Goal: Task Accomplishment & Management: Manage account settings

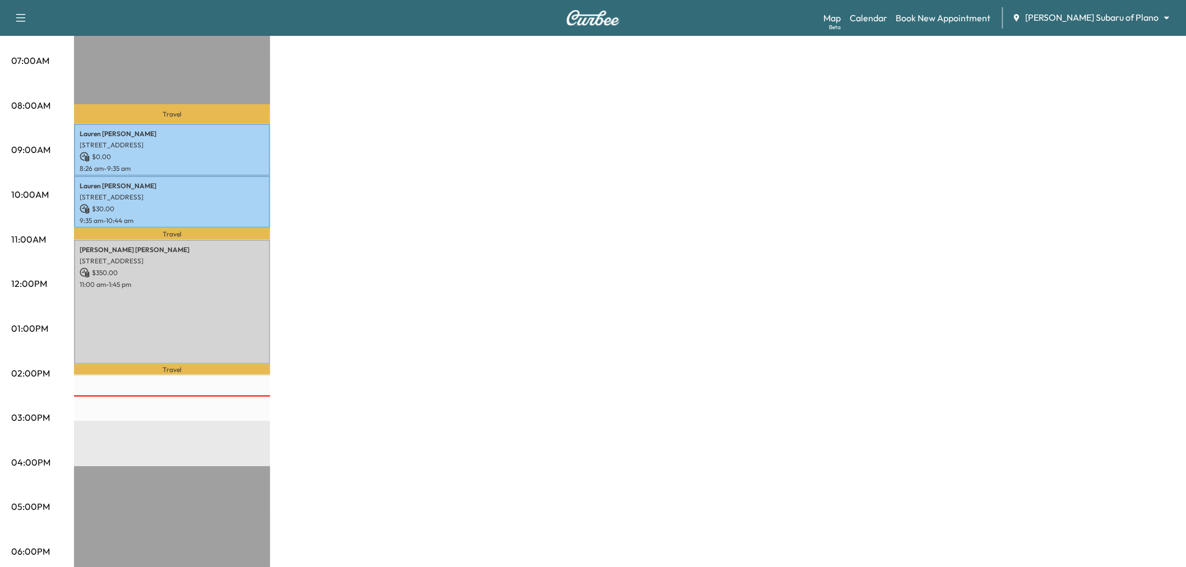
scroll to position [62, 0]
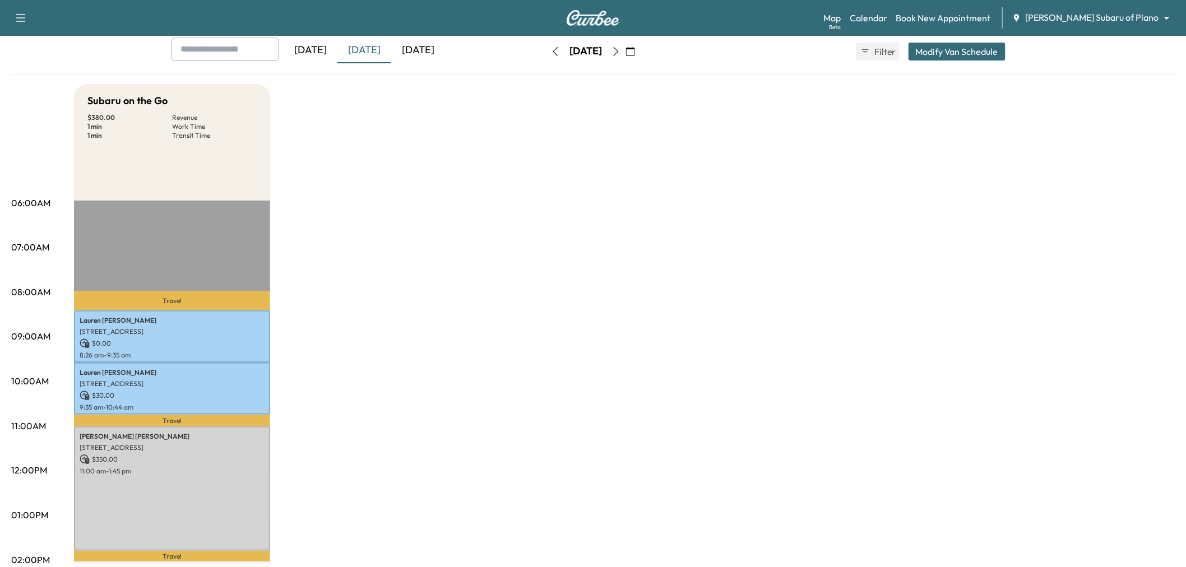
click at [411, 47] on div "[DATE]" at bounding box center [418, 51] width 54 height 26
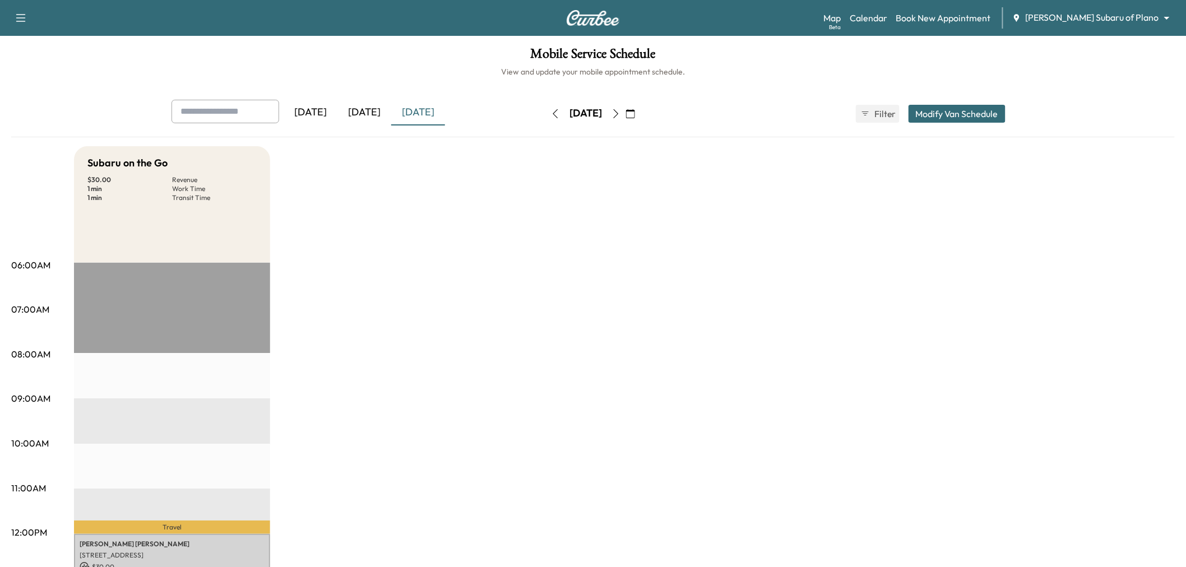
scroll to position [249, 0]
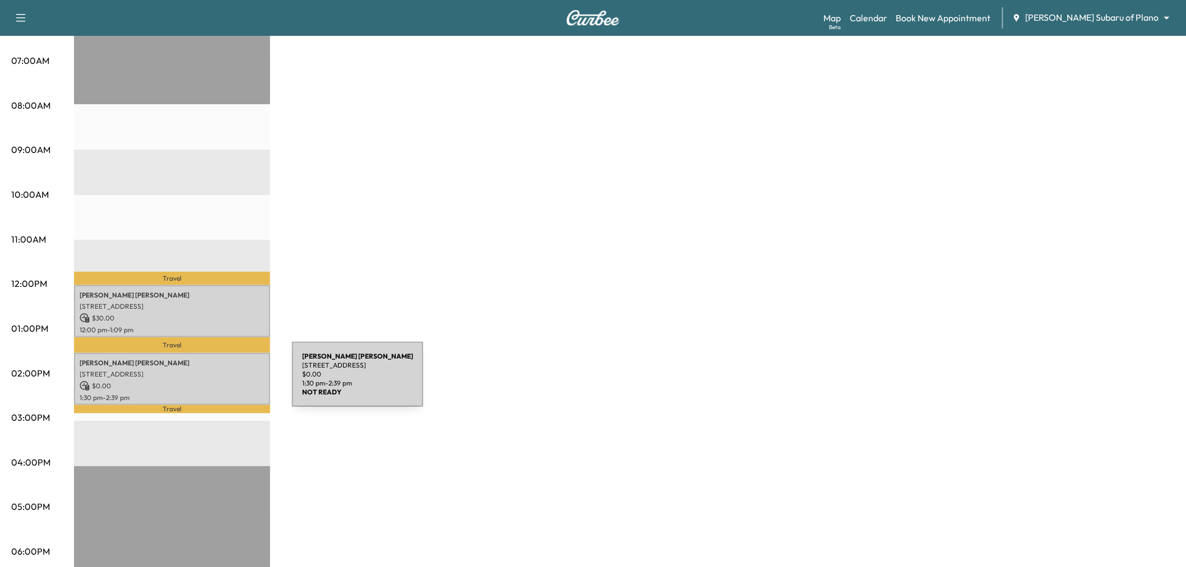
click at [208, 381] on p "$ 0.00" at bounding box center [172, 386] width 185 height 10
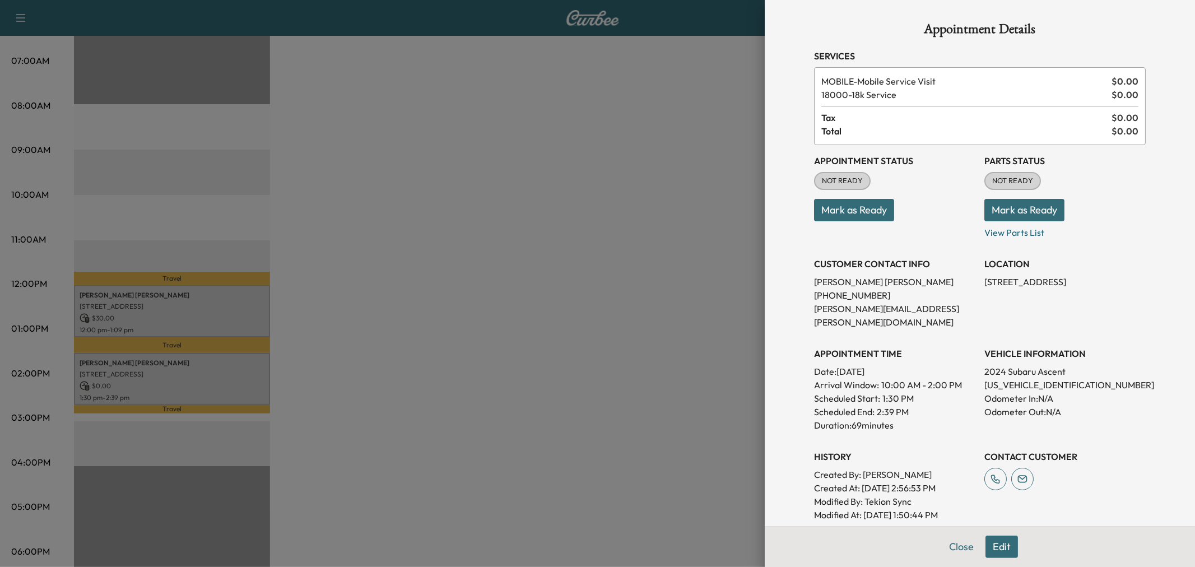
click at [208, 379] on div at bounding box center [597, 283] width 1195 height 567
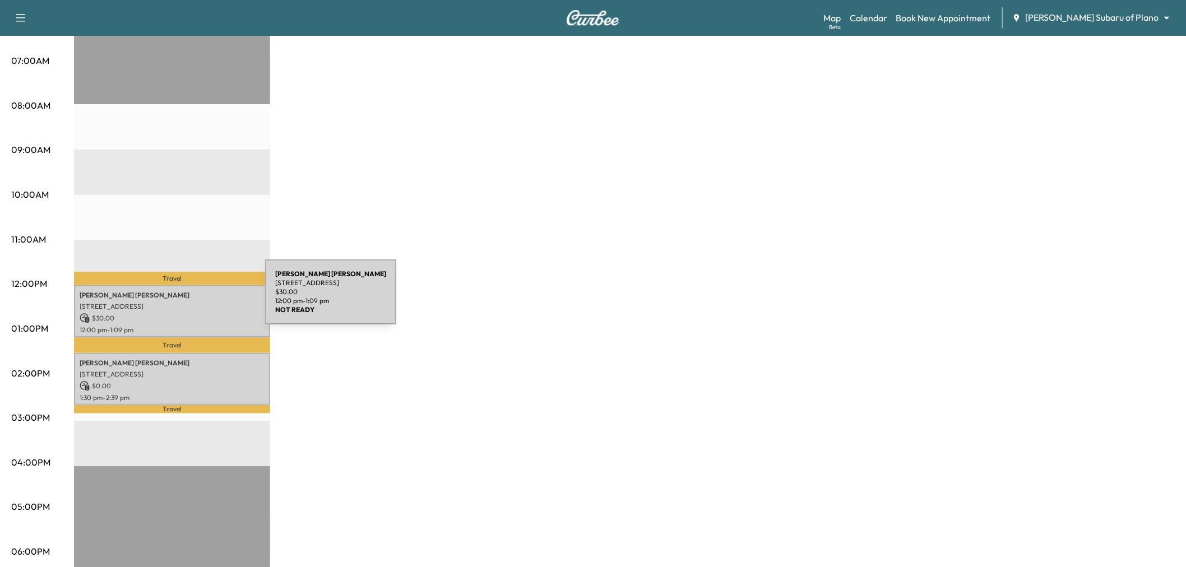
click at [181, 302] on p "7417 Alto Caro Dr., Dallas, TX 75248, US" at bounding box center [172, 306] width 185 height 9
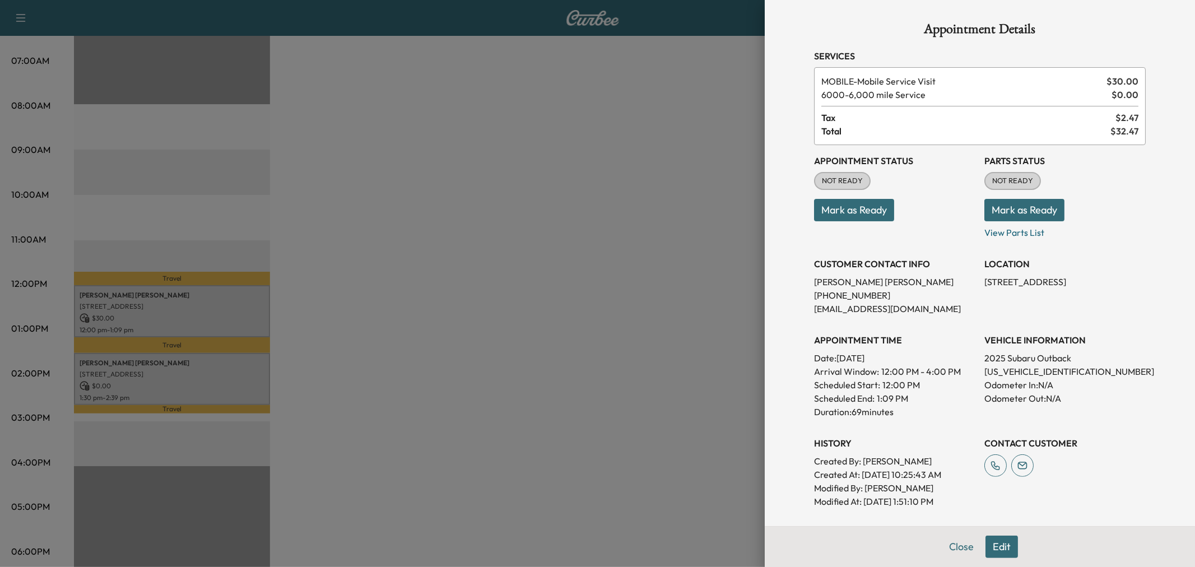
click at [202, 300] on div at bounding box center [597, 283] width 1195 height 567
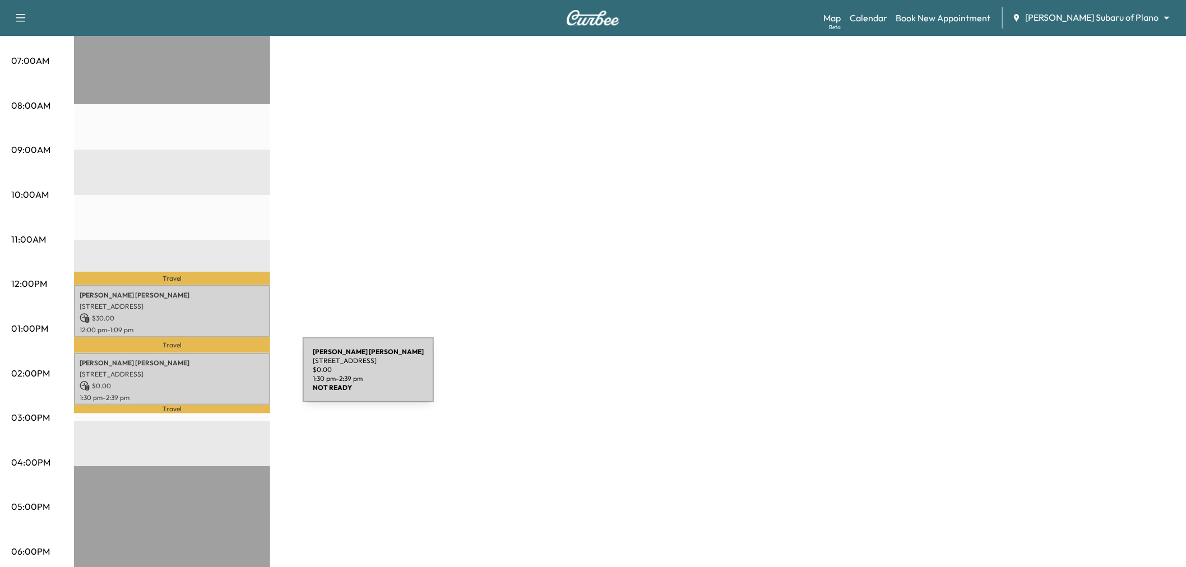
click at [219, 381] on p "$ 0.00" at bounding box center [172, 386] width 185 height 10
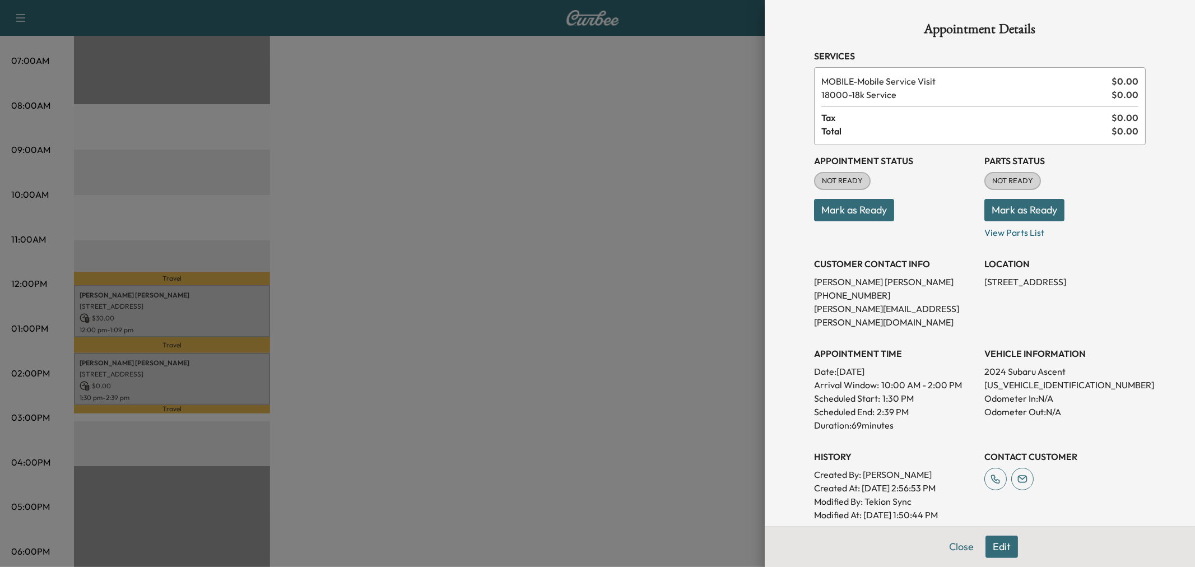
click at [219, 377] on div at bounding box center [597, 283] width 1195 height 567
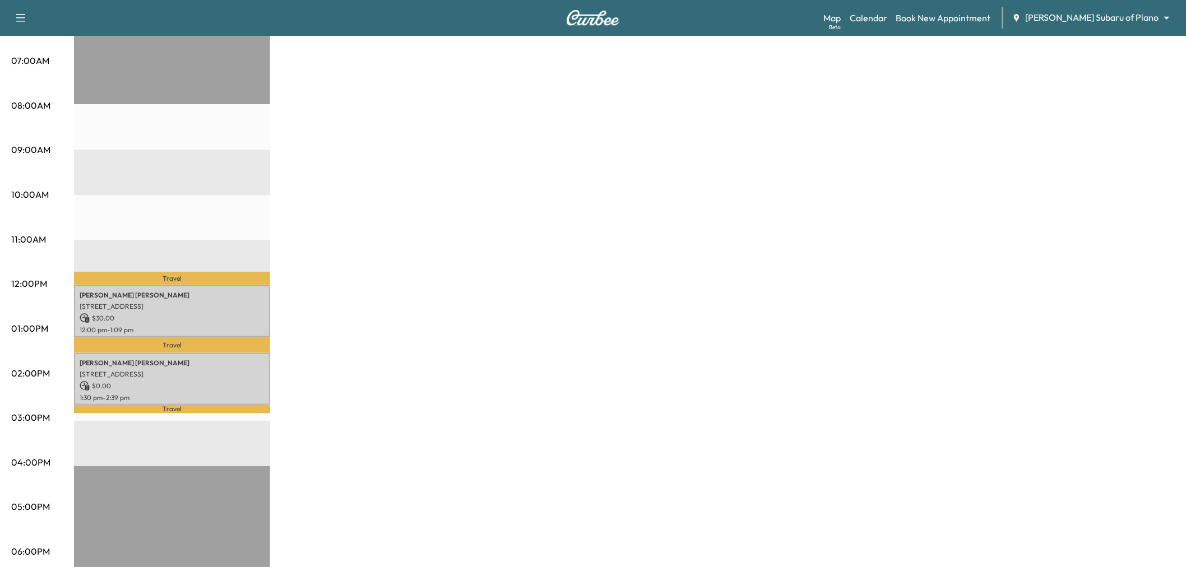
click at [401, 326] on div "Subaru on the Go $ 30.00 Revenue 1 min Work Time 1 min Transit Time Travel Emma…" at bounding box center [624, 317] width 1101 height 841
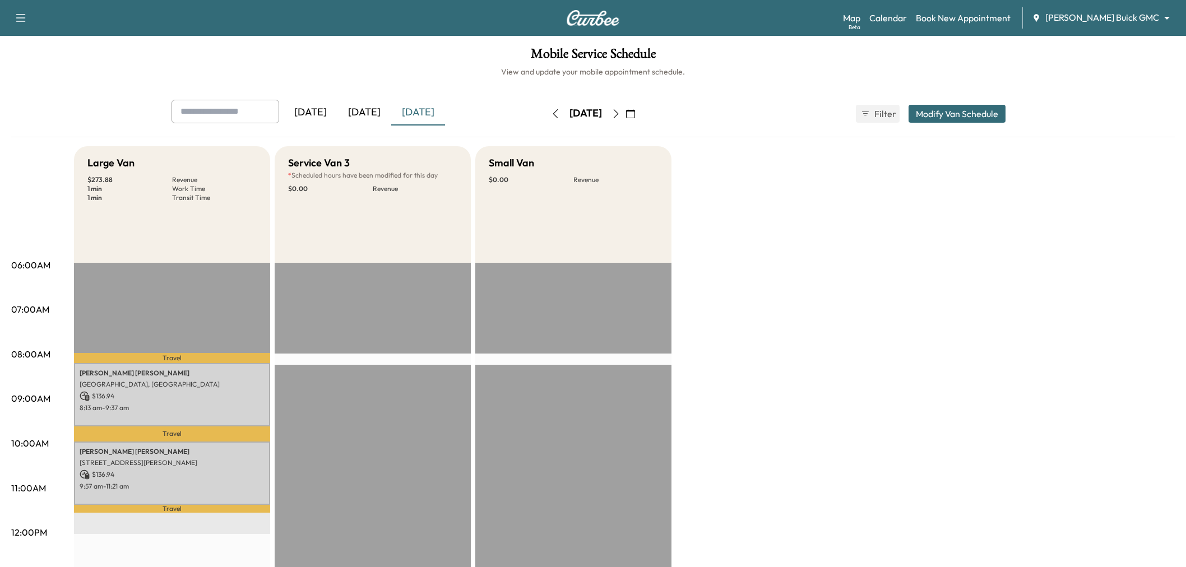
scroll to position [59, 0]
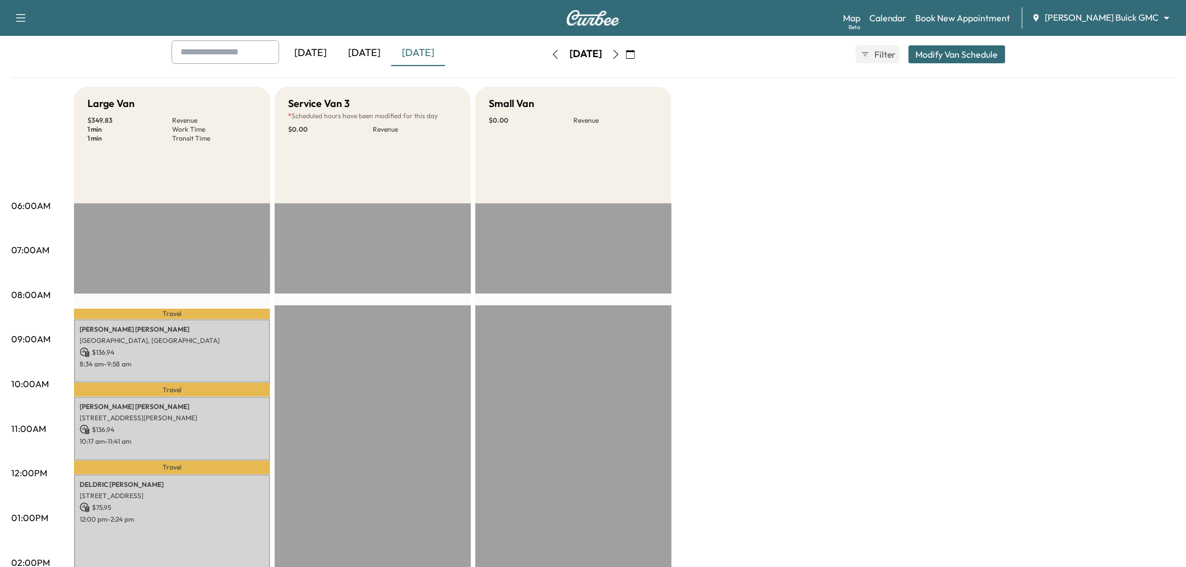
click at [372, 52] on div "[DATE]" at bounding box center [364, 53] width 54 height 26
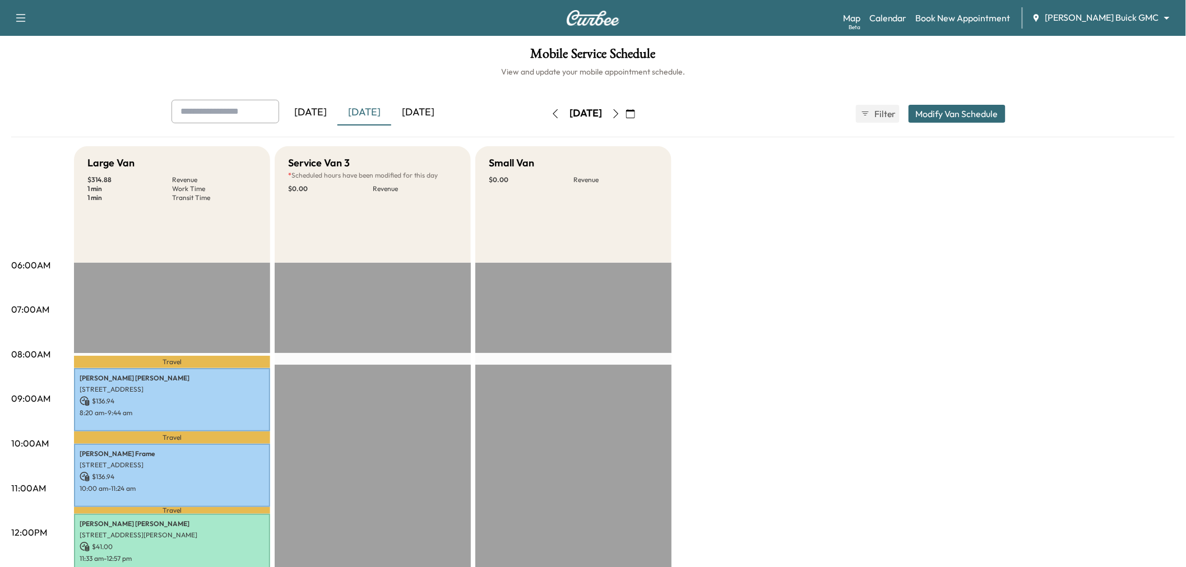
click at [412, 109] on div "[DATE]" at bounding box center [418, 113] width 54 height 26
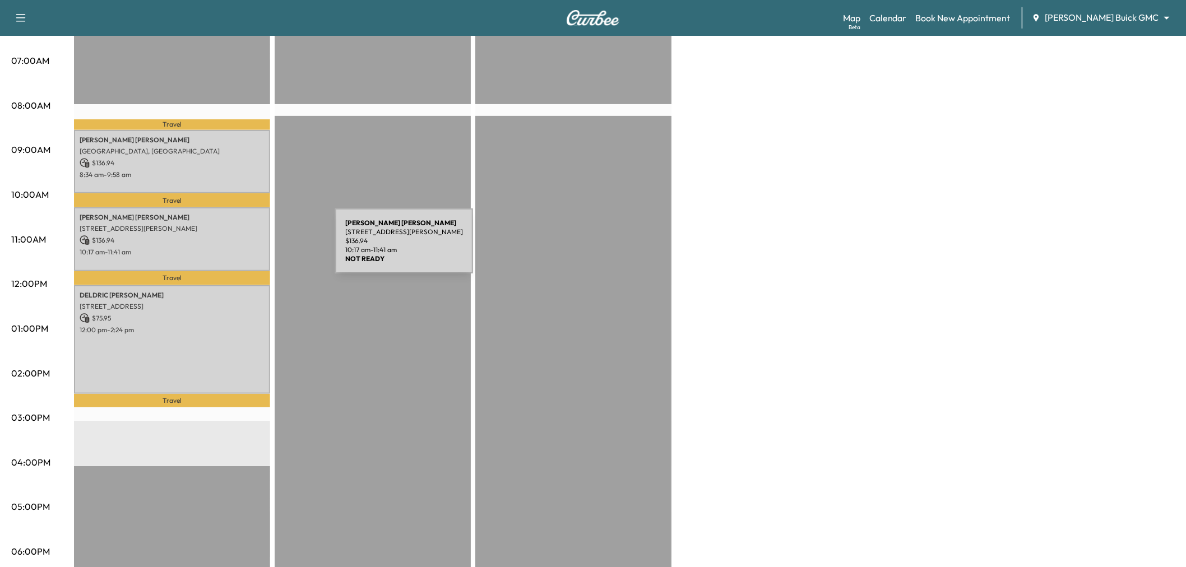
scroll to position [187, 0]
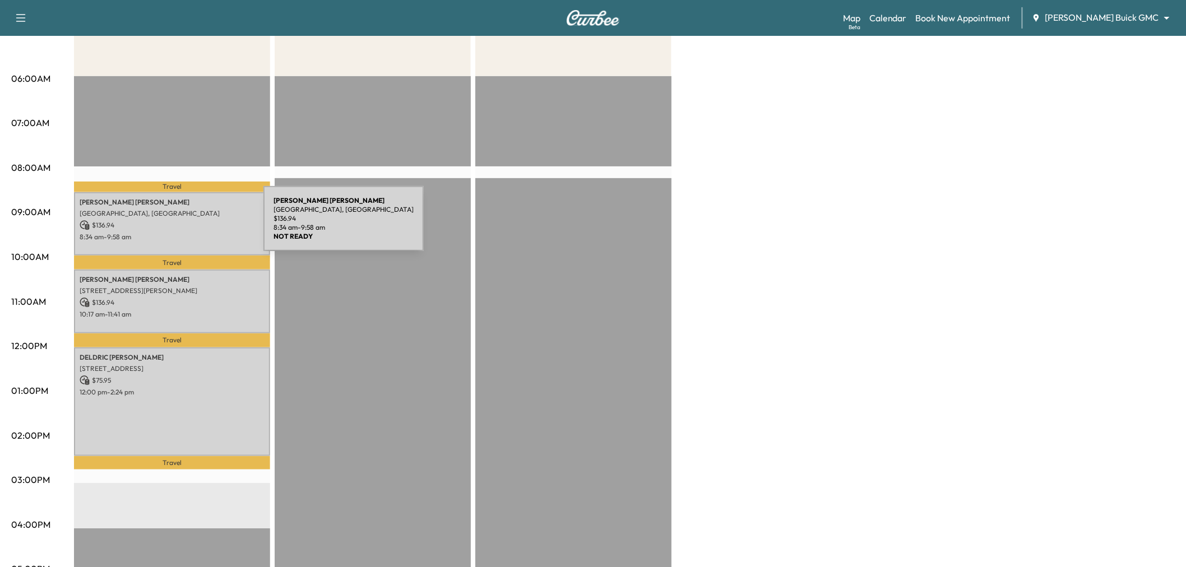
click at [179, 225] on p "$ 136.94" at bounding box center [172, 225] width 185 height 10
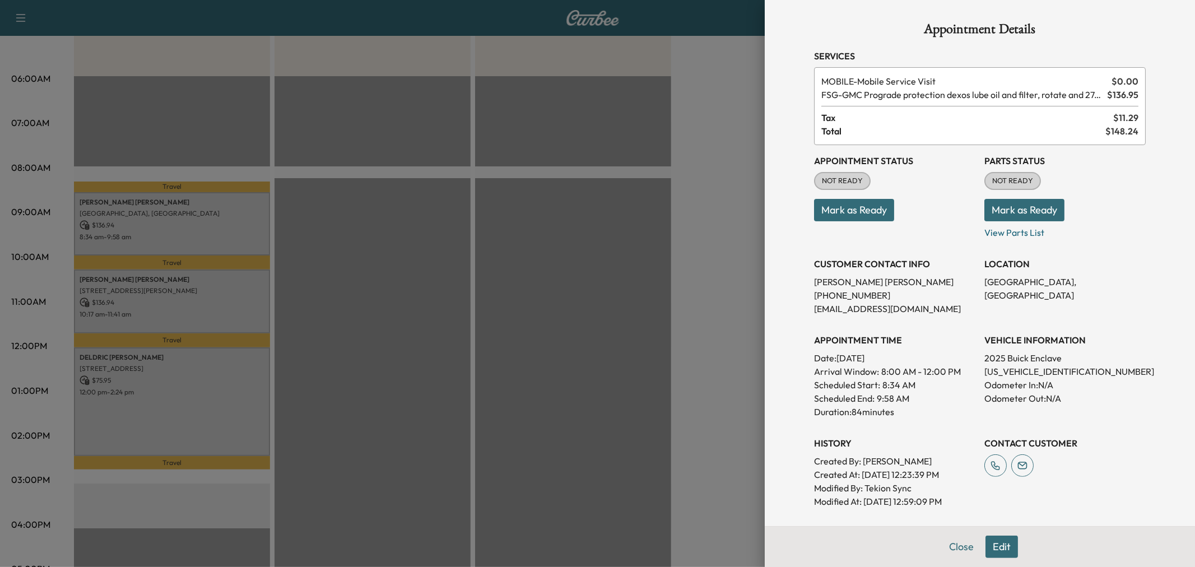
click at [226, 289] on div at bounding box center [597, 283] width 1195 height 567
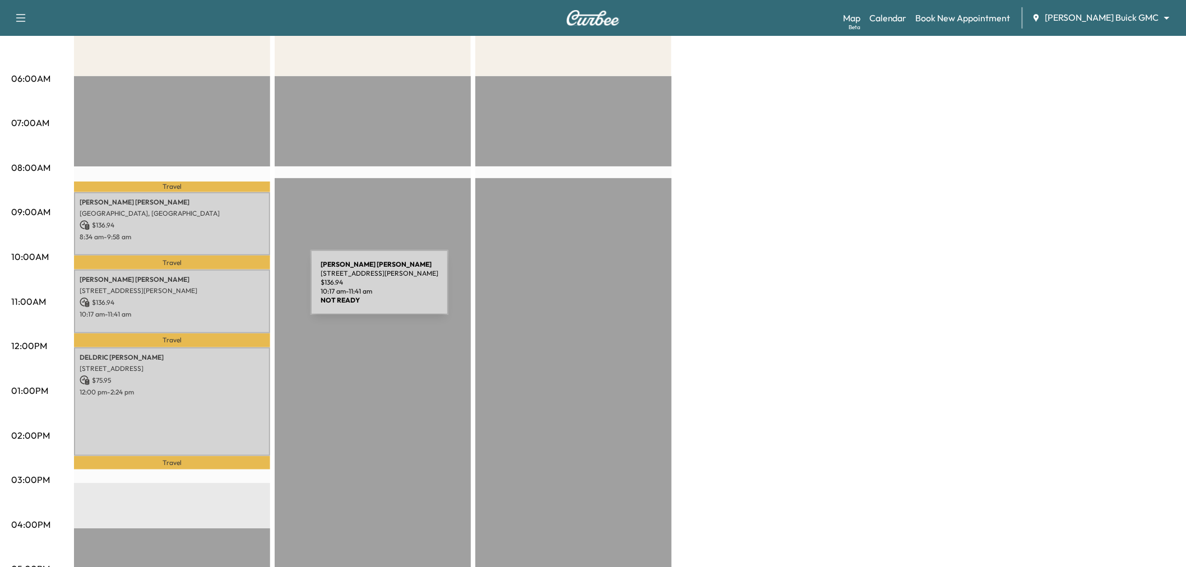
click at [226, 289] on p "5135 LORRAINE DR, FRISCO, TX 75034, USA" at bounding box center [172, 290] width 185 height 9
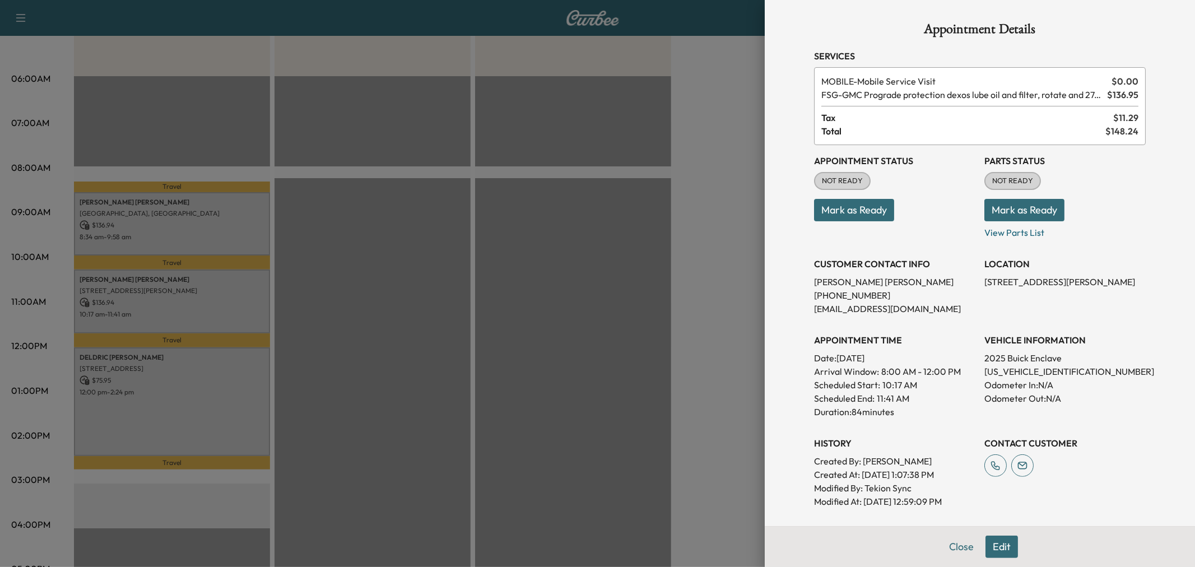
click at [226, 289] on div at bounding box center [597, 283] width 1195 height 567
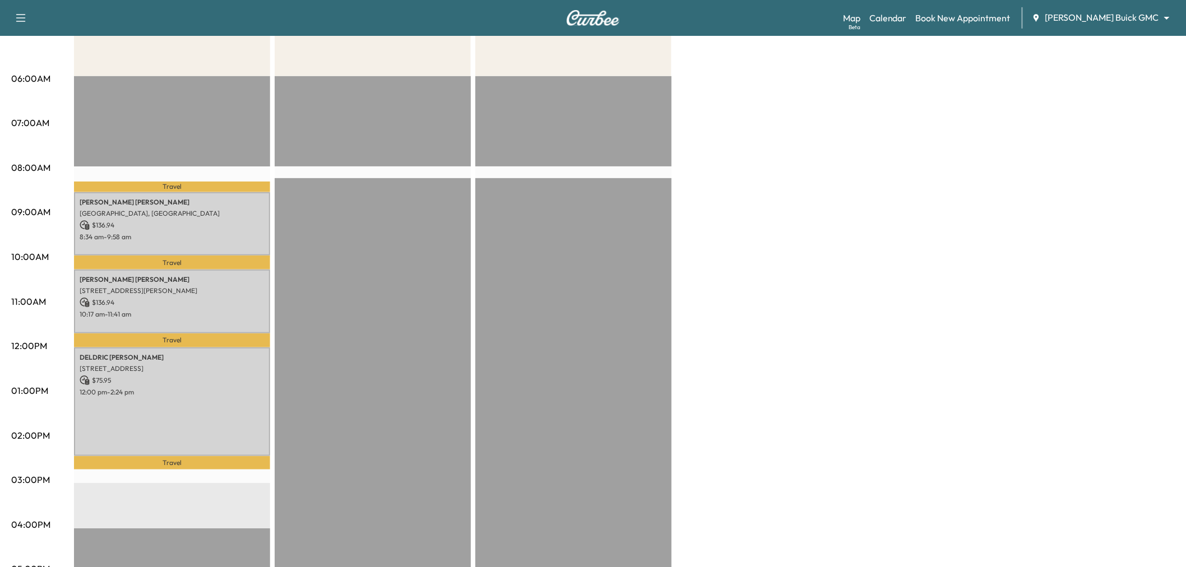
click at [220, 367] on p "13775 Blackwolf Run Trail, Frisco, TX 75035, USA" at bounding box center [172, 368] width 185 height 9
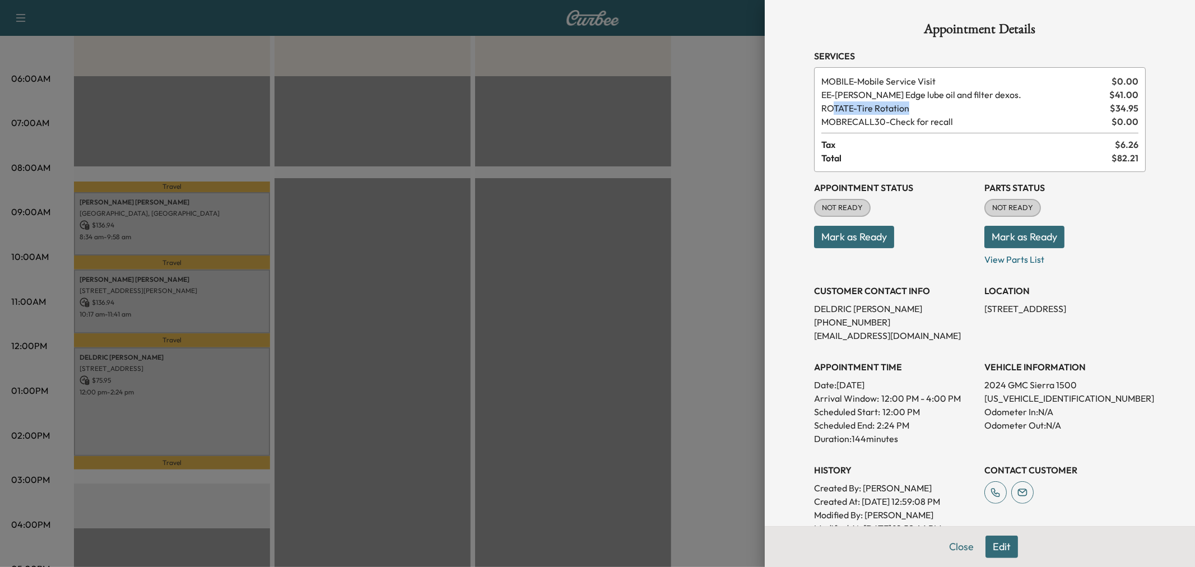
drag, startPoint x: 824, startPoint y: 109, endPoint x: 921, endPoint y: 106, distance: 97.0
click at [921, 106] on span "ROTATE - Tire Rotation" at bounding box center [964, 107] width 284 height 13
click at [925, 105] on span "ROTATE - Tire Rotation" at bounding box center [964, 107] width 284 height 13
drag, startPoint x: 815, startPoint y: 105, endPoint x: 925, endPoint y: 109, distance: 109.4
click at [924, 109] on span "ROTATE - Tire Rotation" at bounding box center [964, 107] width 284 height 13
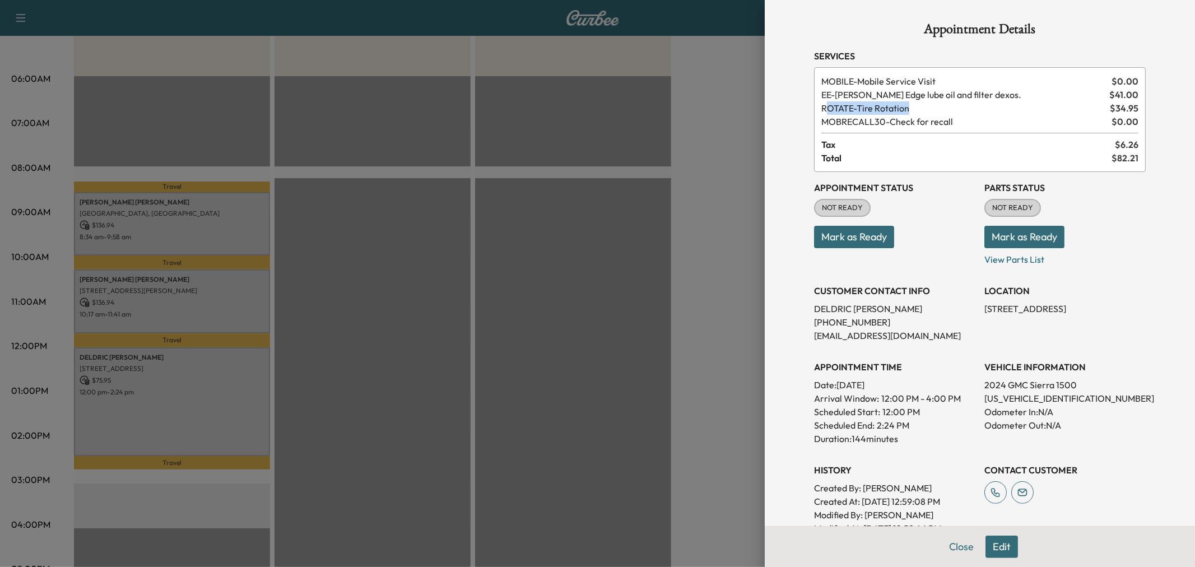
click at [929, 109] on span "ROTATE - Tire Rotation" at bounding box center [964, 107] width 284 height 13
drag, startPoint x: 829, startPoint y: 98, endPoint x: 972, endPoint y: 99, distance: 142.3
click at [972, 99] on span "EE - Ewing Edge lube oil and filter dexos." at bounding box center [964, 94] width 284 height 13
click at [966, 104] on span "ROTATE - Tire Rotation" at bounding box center [964, 107] width 284 height 13
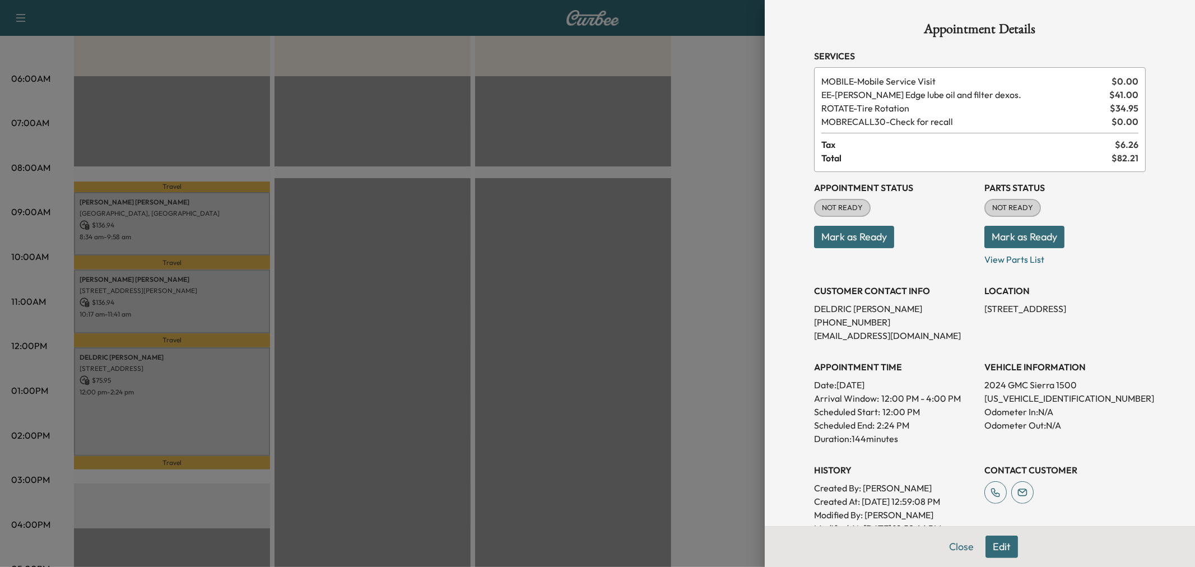
click at [989, 544] on button "Edit" at bounding box center [1002, 547] width 33 height 22
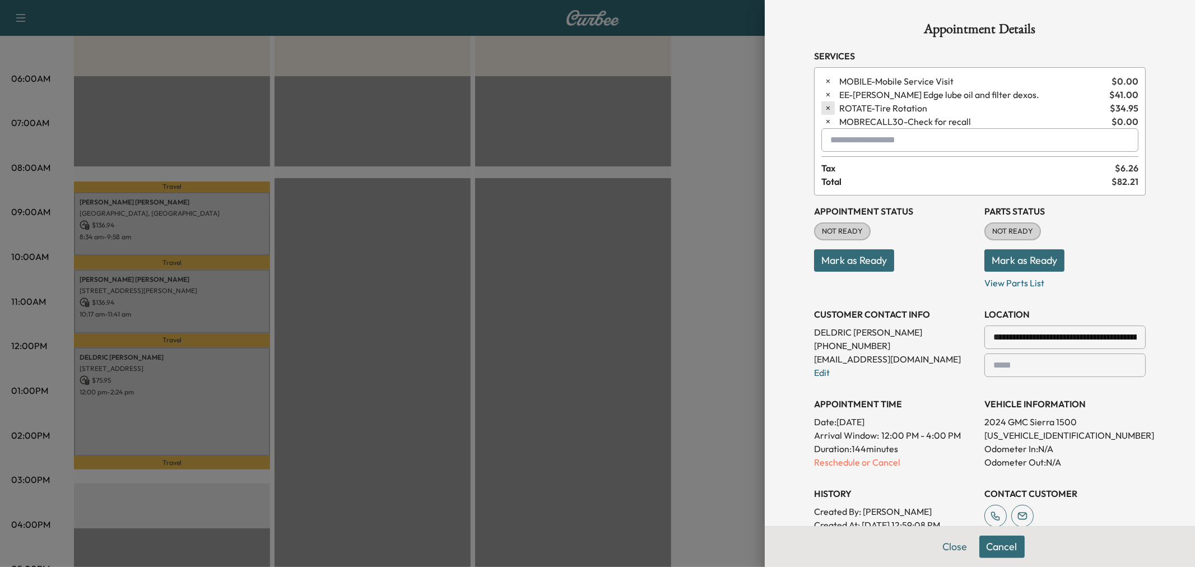
click at [822, 106] on button "button" at bounding box center [828, 107] width 13 height 13
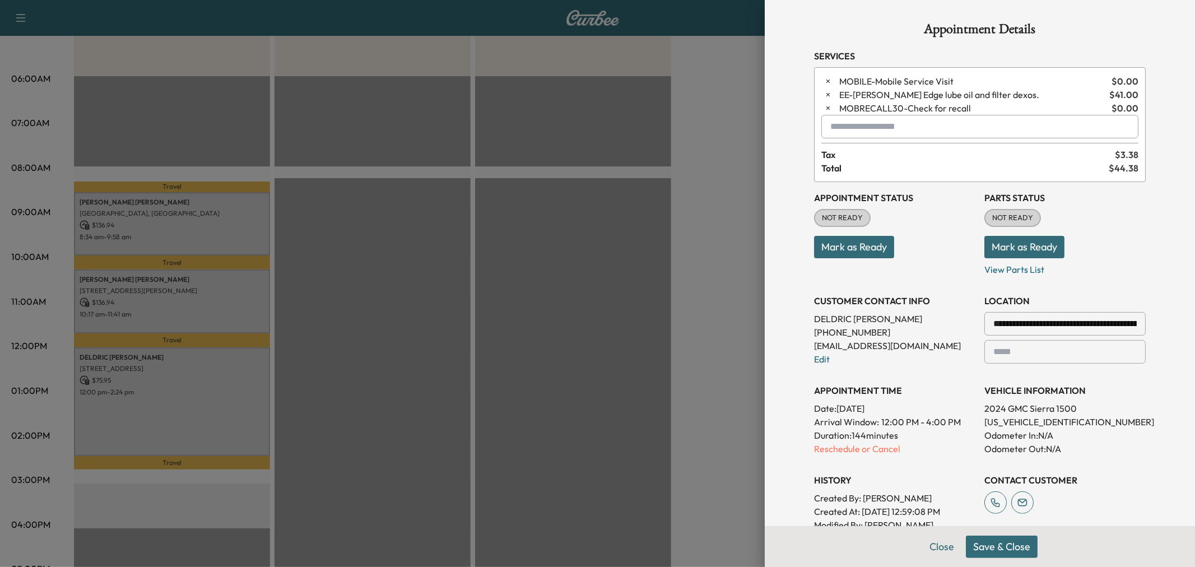
click at [986, 555] on button "Save & Close" at bounding box center [1002, 547] width 72 height 22
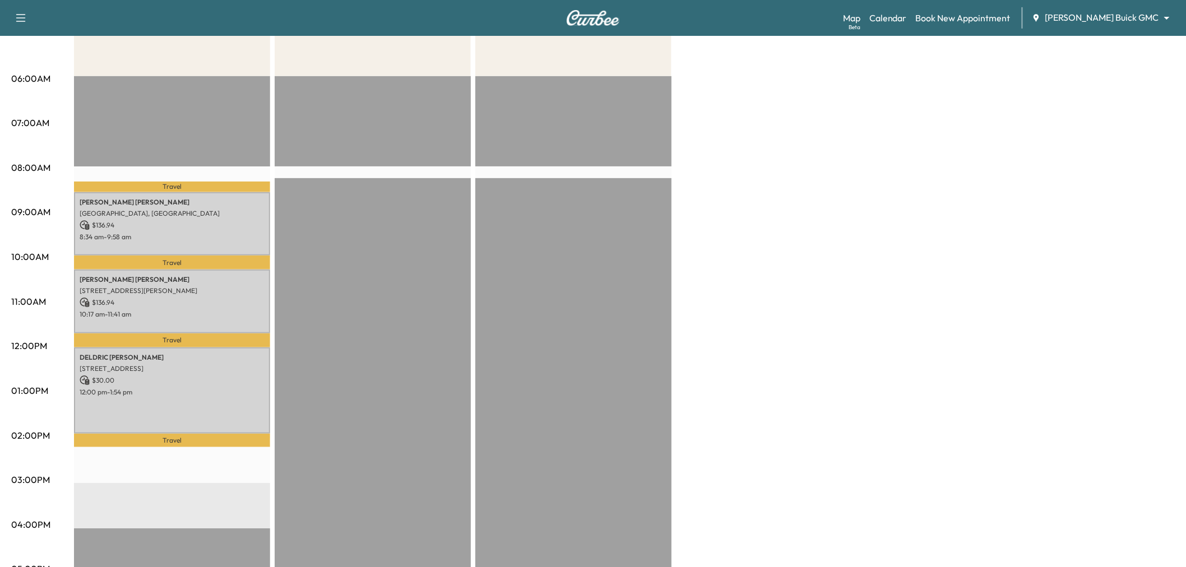
scroll to position [0, 0]
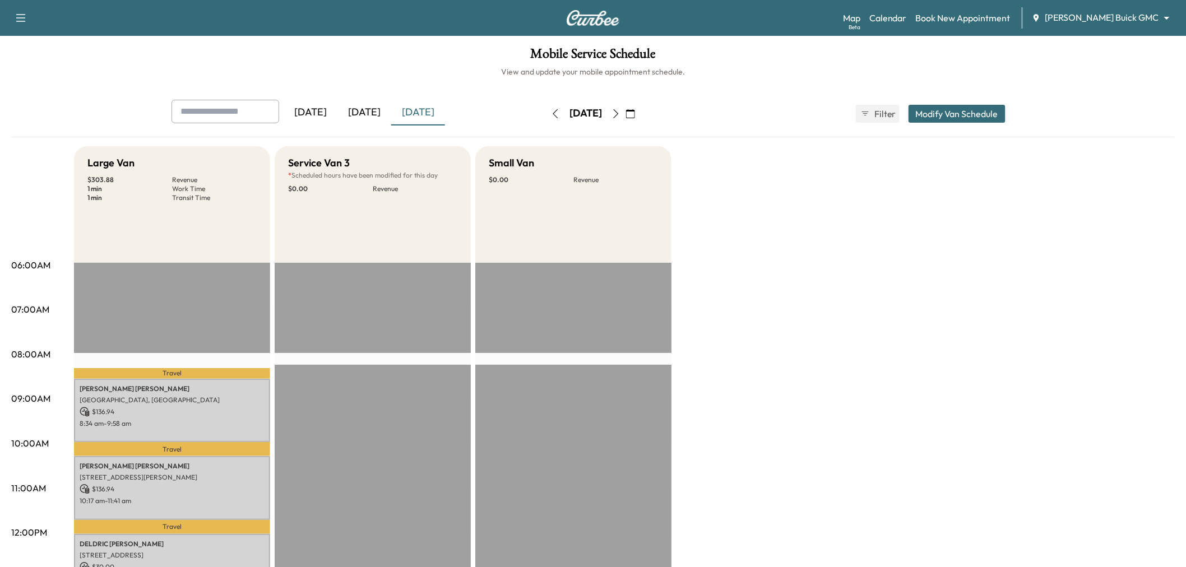
click at [625, 111] on button "button" at bounding box center [615, 114] width 19 height 18
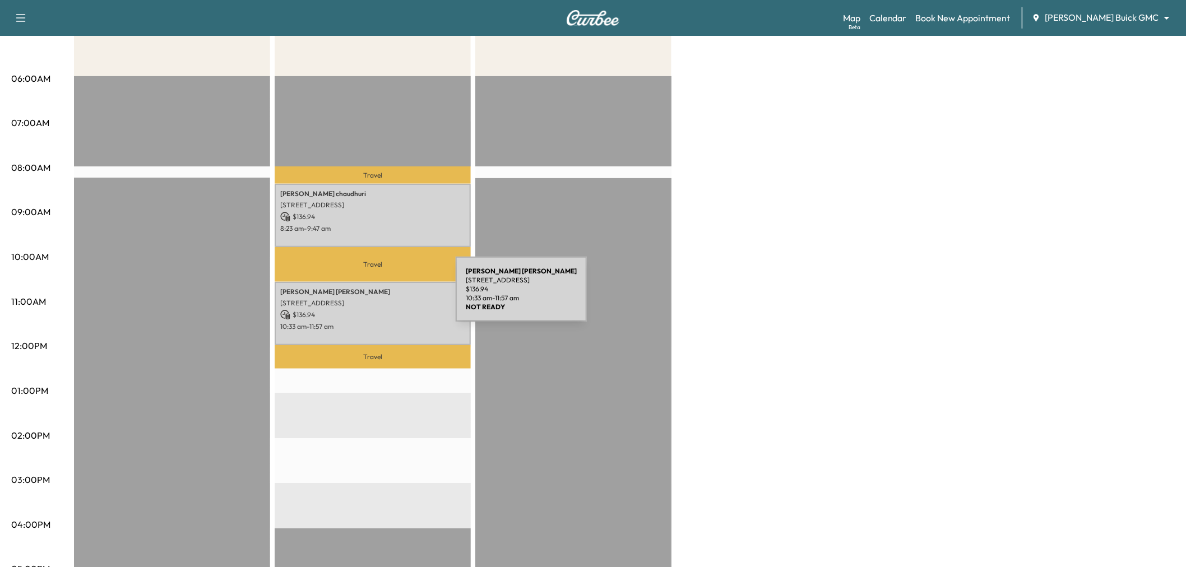
scroll to position [124, 0]
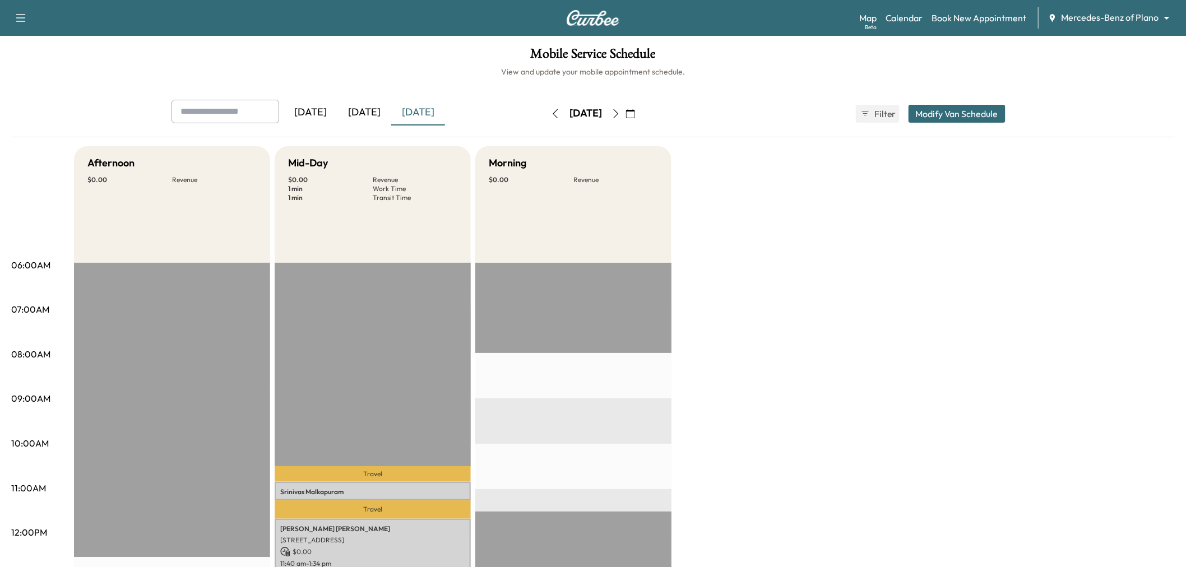
click at [377, 108] on div "[DATE]" at bounding box center [364, 113] width 54 height 26
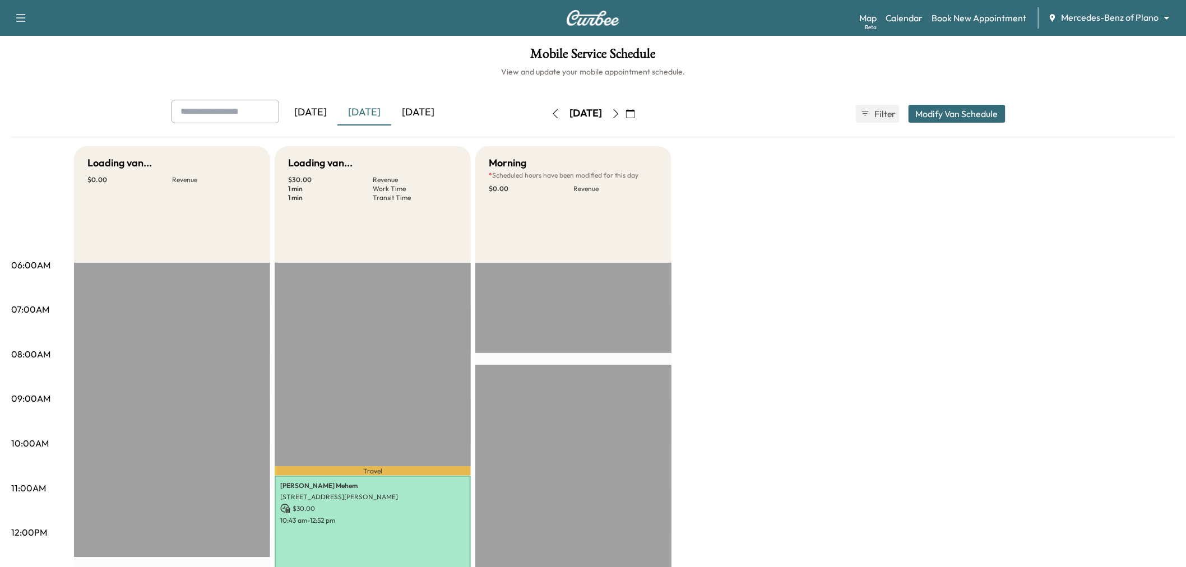
click at [410, 111] on div "[DATE]" at bounding box center [418, 113] width 54 height 26
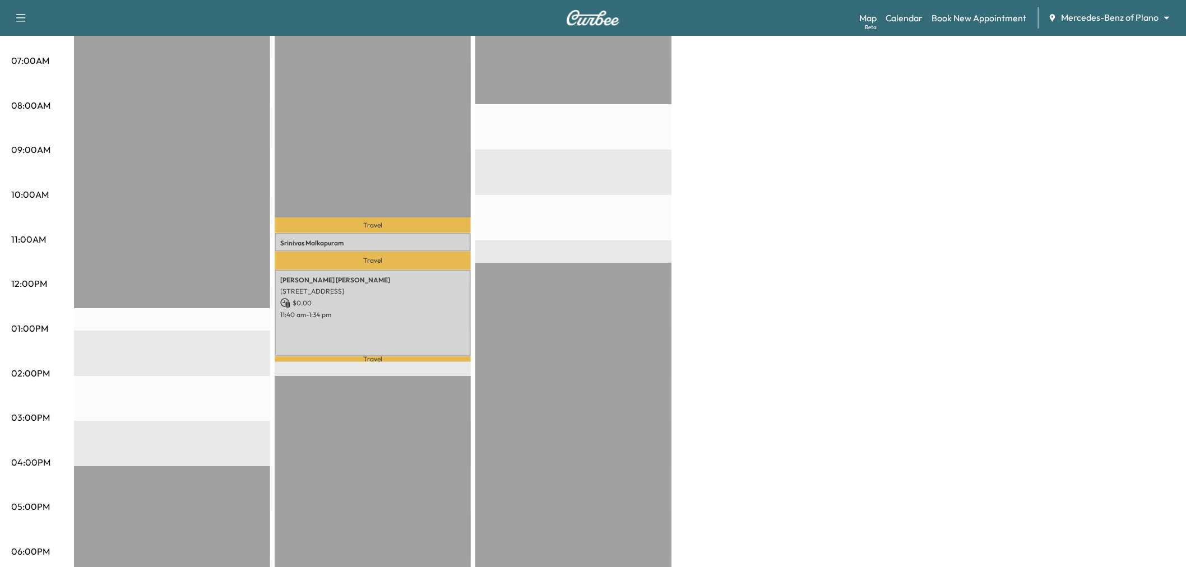
scroll to position [187, 0]
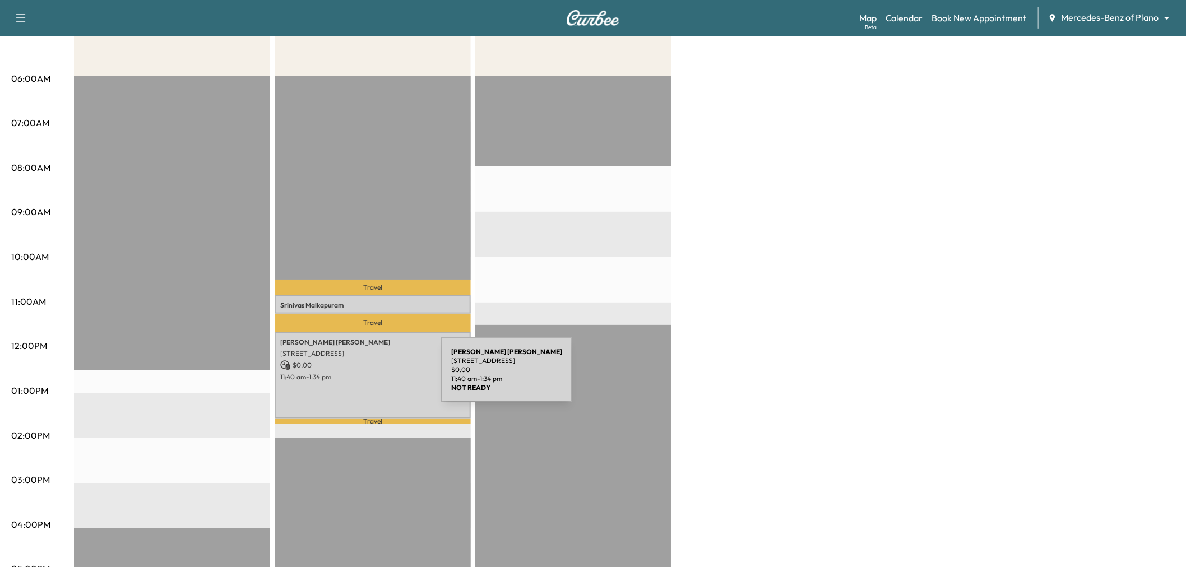
click at [357, 377] on p "11:40 am - 1:34 pm" at bounding box center [372, 377] width 185 height 9
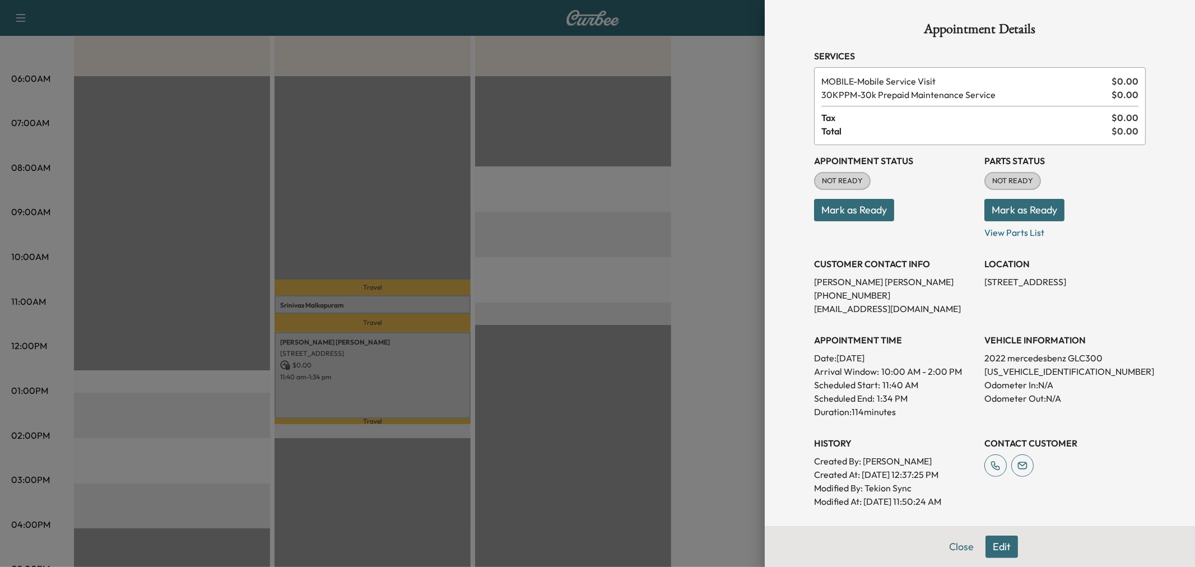
click at [357, 378] on div at bounding box center [597, 283] width 1195 height 567
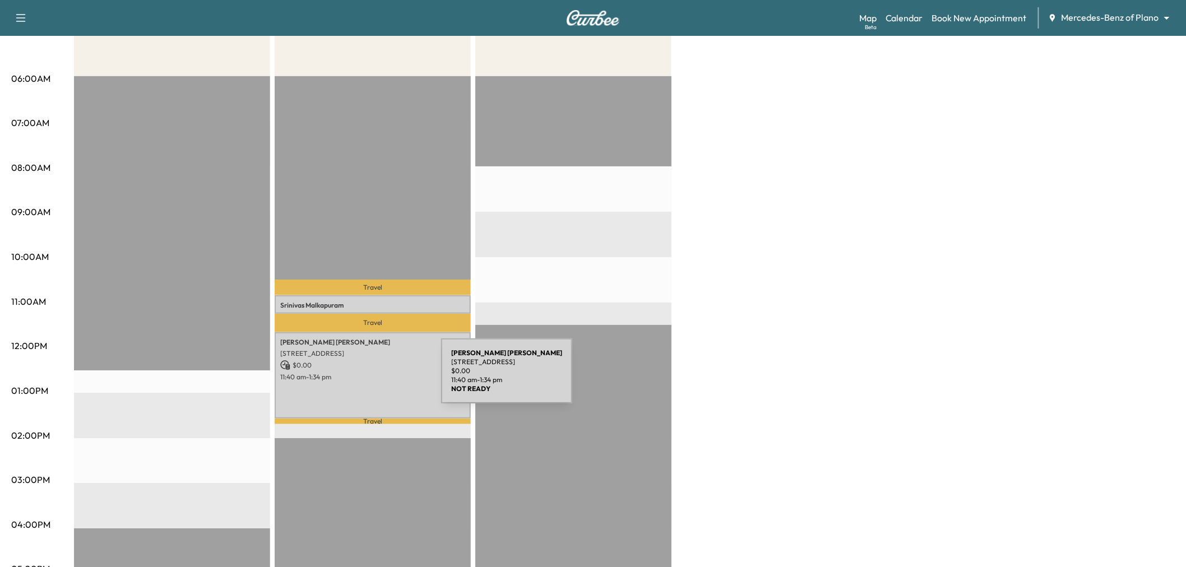
click at [357, 378] on div "[PERSON_NAME] [STREET_ADDRESS] $ 0.00 11:40 am - 1:34 pm" at bounding box center [373, 375] width 196 height 86
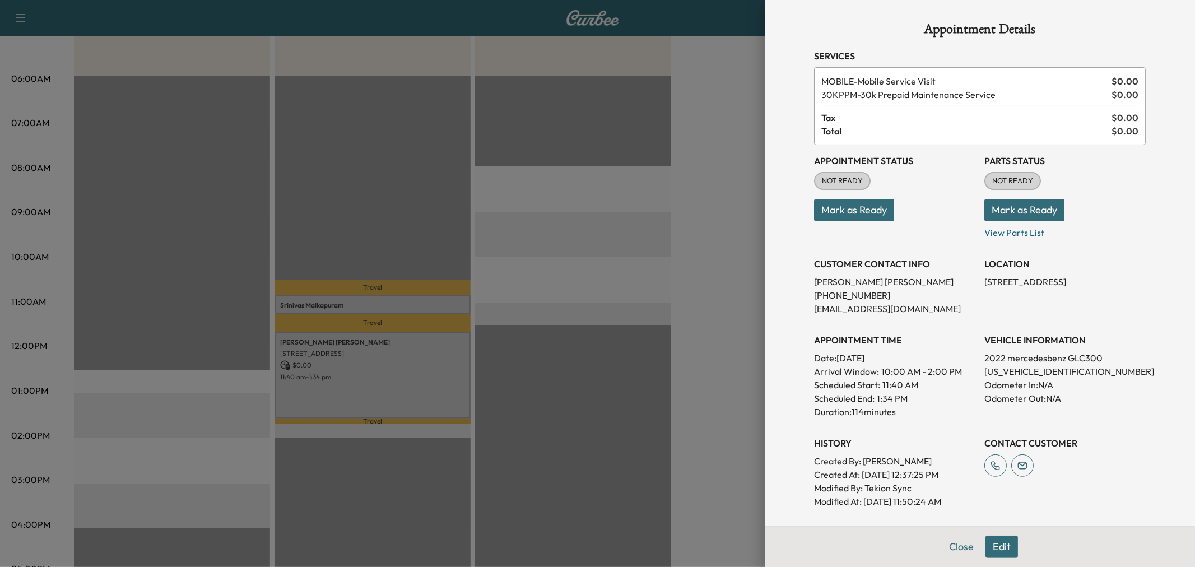
click at [357, 378] on div at bounding box center [597, 283] width 1195 height 567
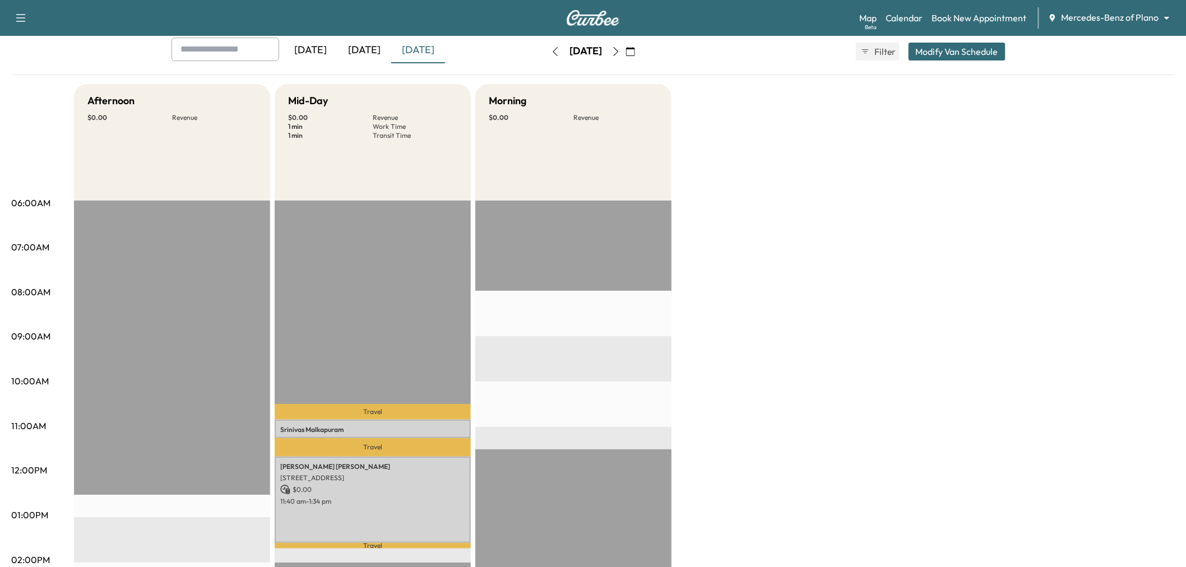
scroll to position [0, 0]
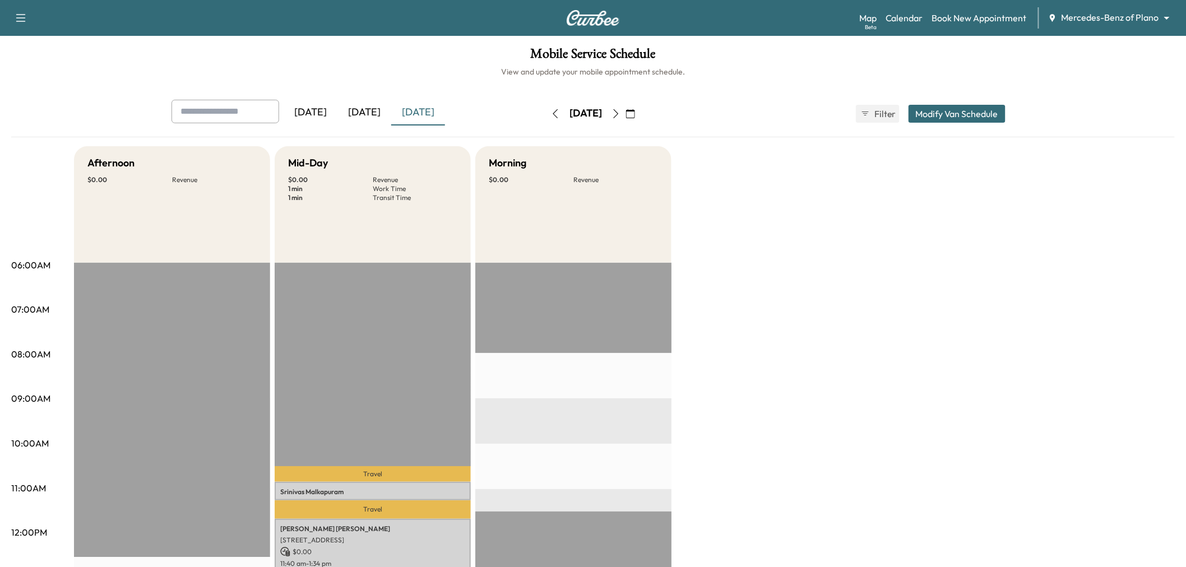
click at [620, 109] on icon "button" at bounding box center [615, 113] width 9 height 9
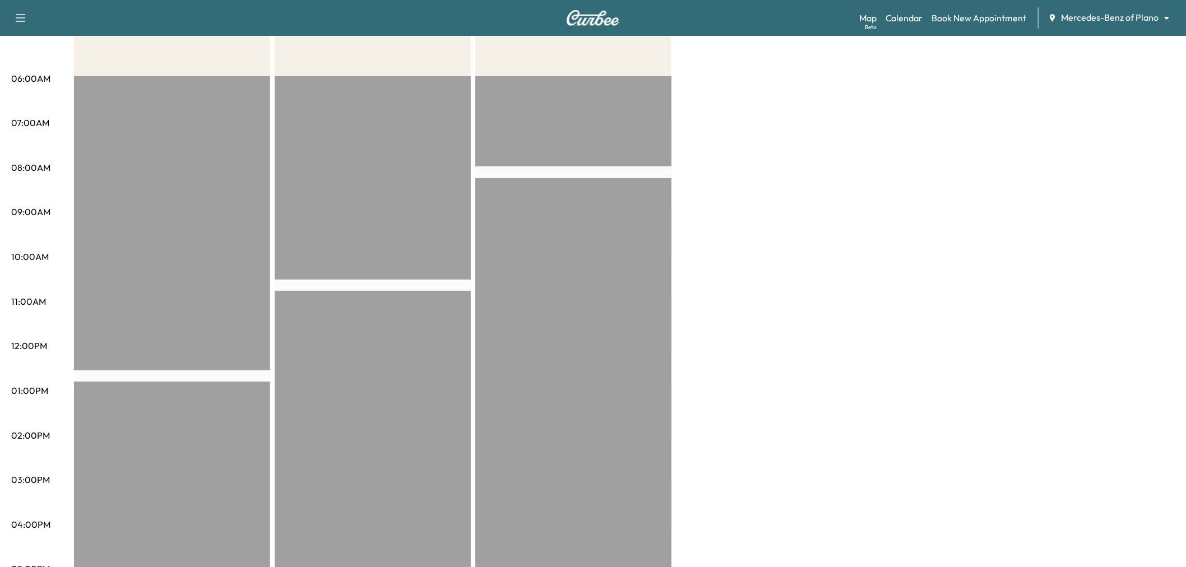
scroll to position [124, 0]
